Goal: Transaction & Acquisition: Book appointment/travel/reservation

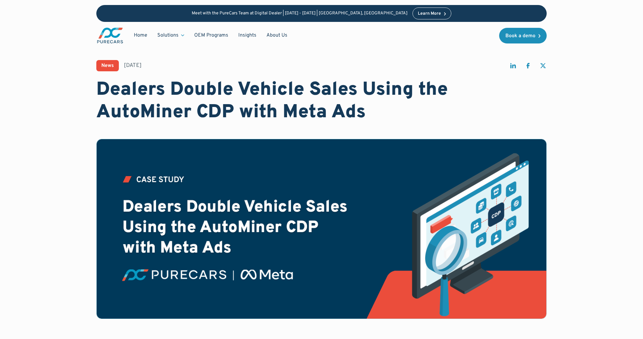
click at [111, 35] on img "main" at bounding box center [110, 35] width 28 height 17
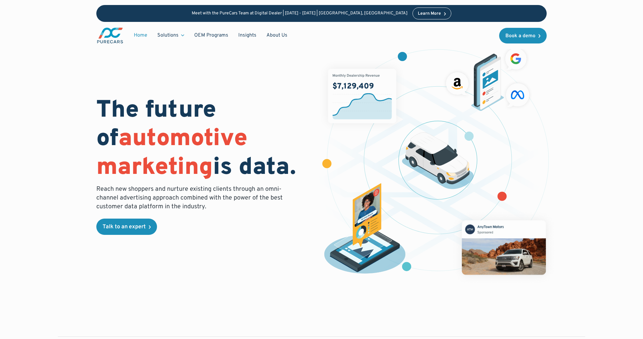
click at [418, 13] on div "Learn More" at bounding box center [429, 14] width 23 height 4
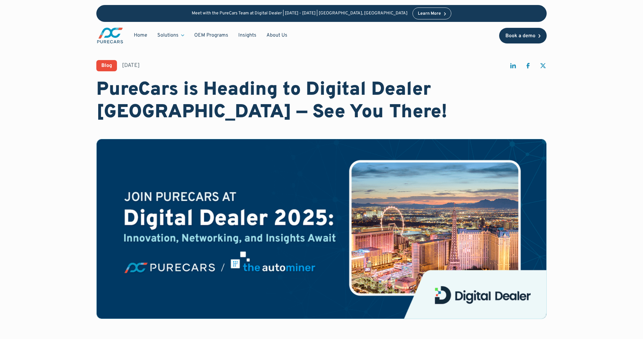
click at [524, 38] on div "Book a demo" at bounding box center [520, 35] width 30 height 5
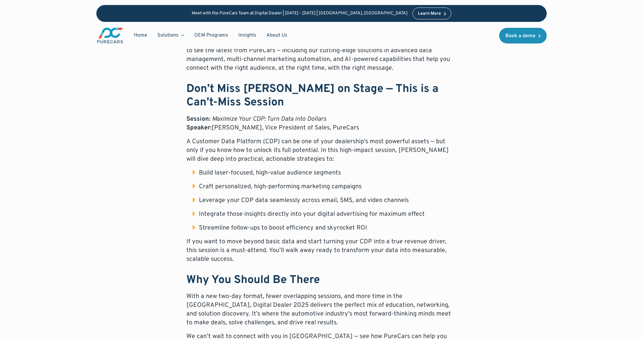
scroll to position [412, 0]
